Goal: Transaction & Acquisition: Purchase product/service

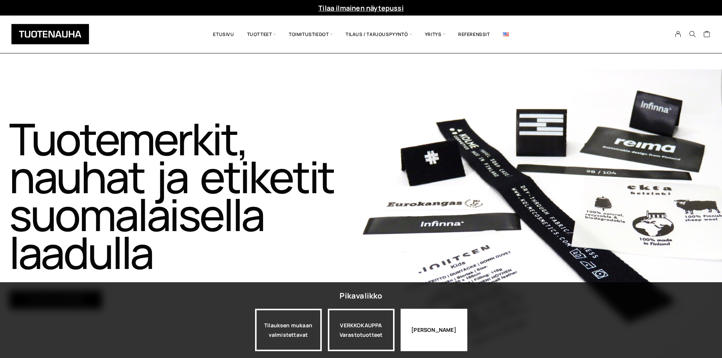
click at [427, 341] on div "[PERSON_NAME]" at bounding box center [434, 330] width 67 height 42
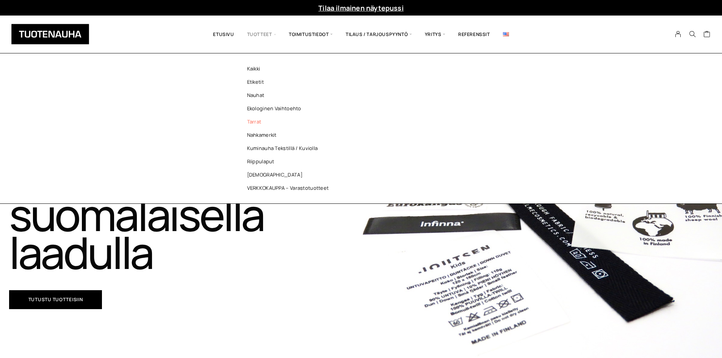
click at [257, 124] on link "Tarrat" at bounding box center [290, 121] width 110 height 13
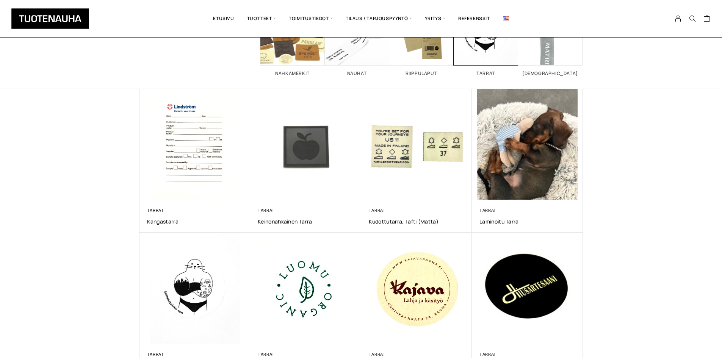
scroll to position [76, 0]
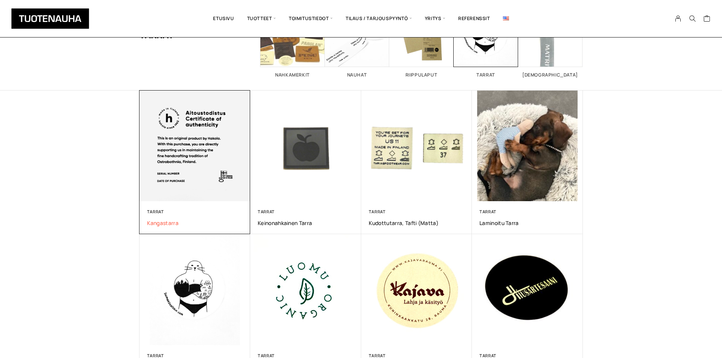
click at [166, 226] on span "Kangastarra" at bounding box center [195, 222] width 96 height 7
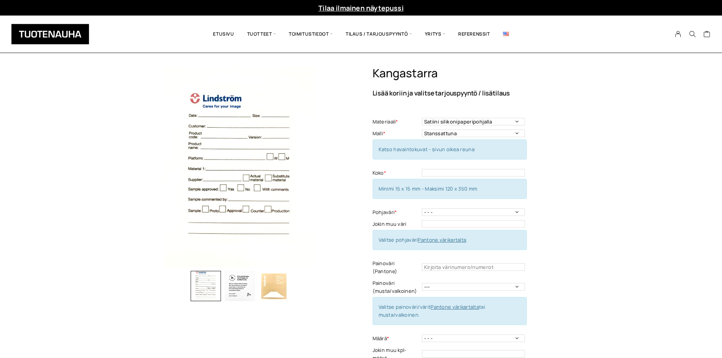
click at [237, 283] on img "button" at bounding box center [240, 286] width 30 height 30
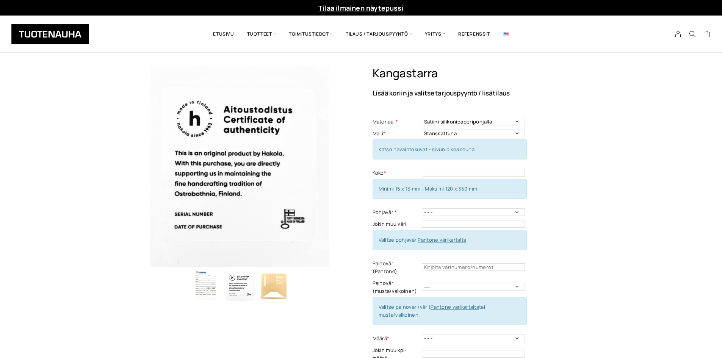
click at [211, 290] on img "button" at bounding box center [206, 286] width 30 height 30
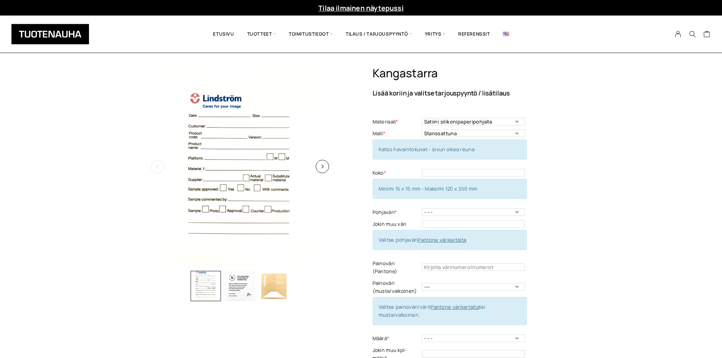
click at [261, 214] on img at bounding box center [239, 166] width 201 height 201
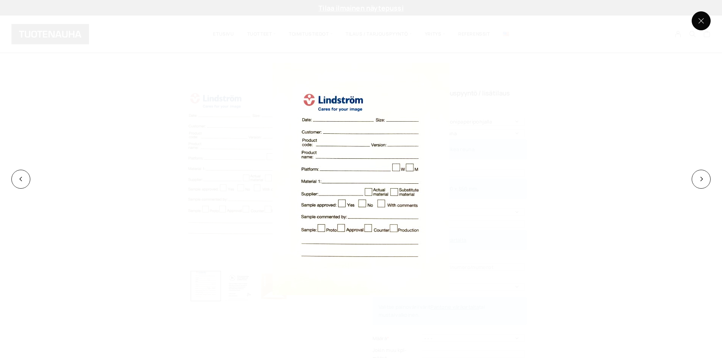
click at [696, 25] on button at bounding box center [701, 20] width 19 height 19
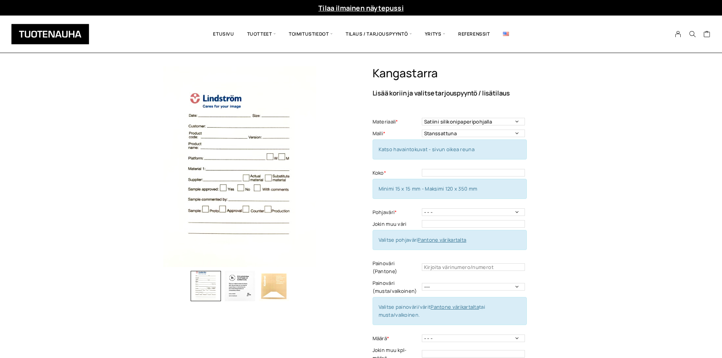
click at [241, 285] on img "button" at bounding box center [240, 286] width 30 height 30
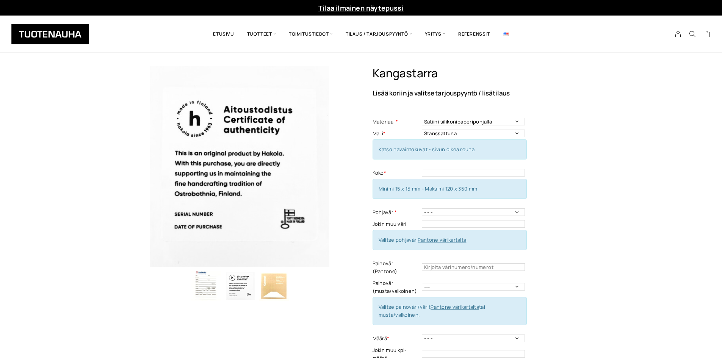
click at [175, 271] on div at bounding box center [239, 284] width 201 height 34
